Goal: Navigation & Orientation: Go to known website

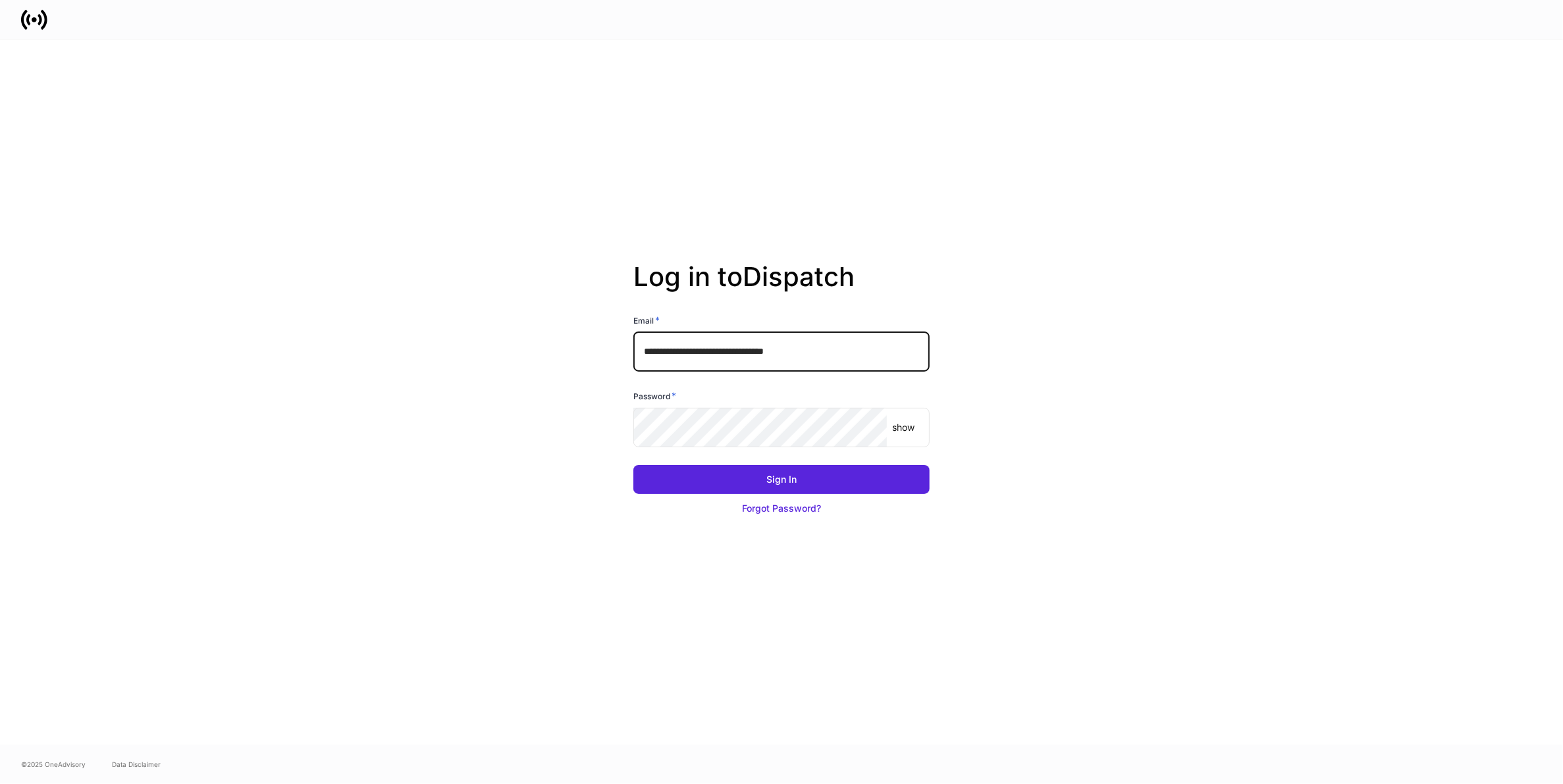
click at [698, 358] on input "**********" at bounding box center [781, 352] width 296 height 40
type input "**********"
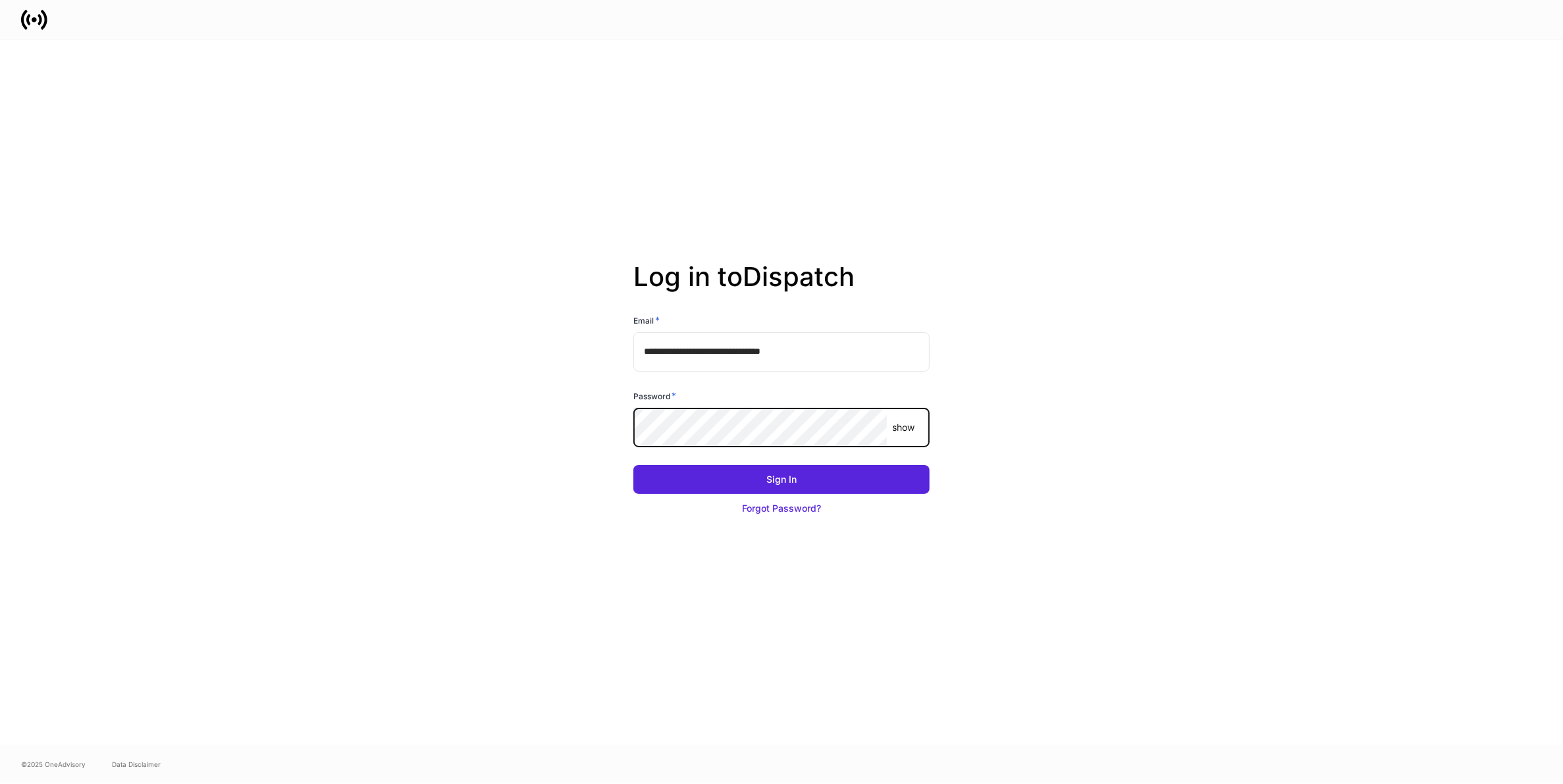
click at [633, 465] on button "Sign In" at bounding box center [781, 480] width 296 height 29
